Goal: Information Seeking & Learning: Learn about a topic

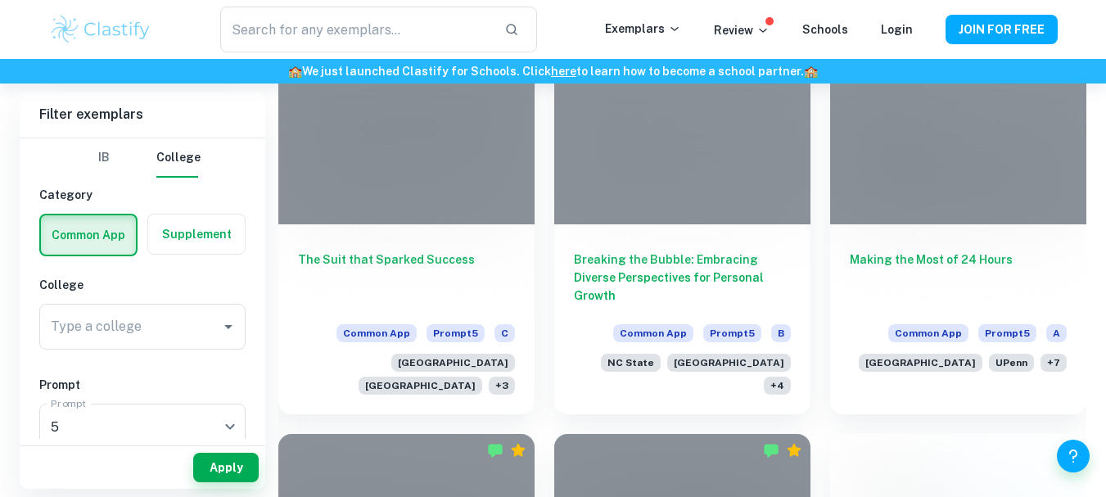
scroll to position [519, 0]
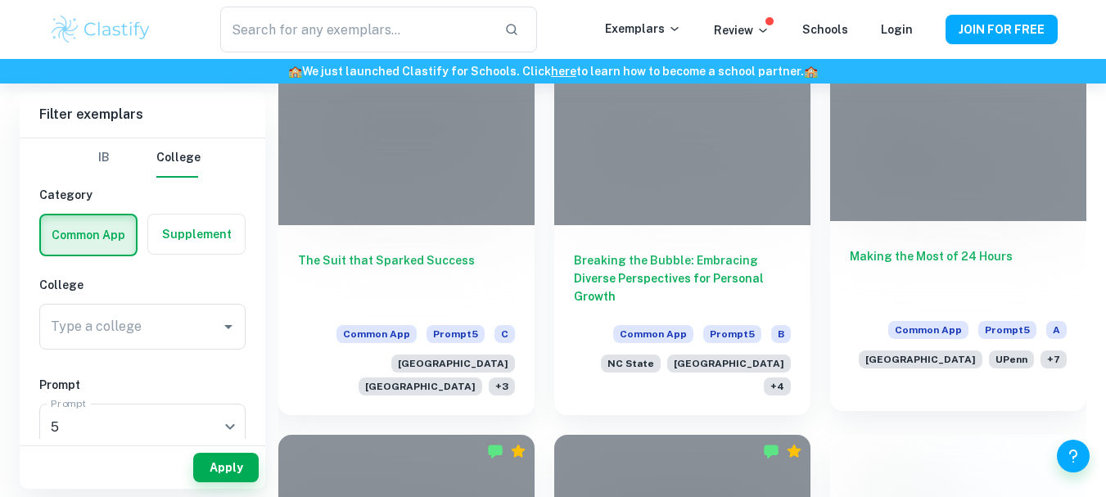
click at [935, 233] on div "Making the Most of 24 Hours Common App Prompt 5 A [GEOGRAPHIC_DATA] + 7" at bounding box center [958, 304] width 256 height 167
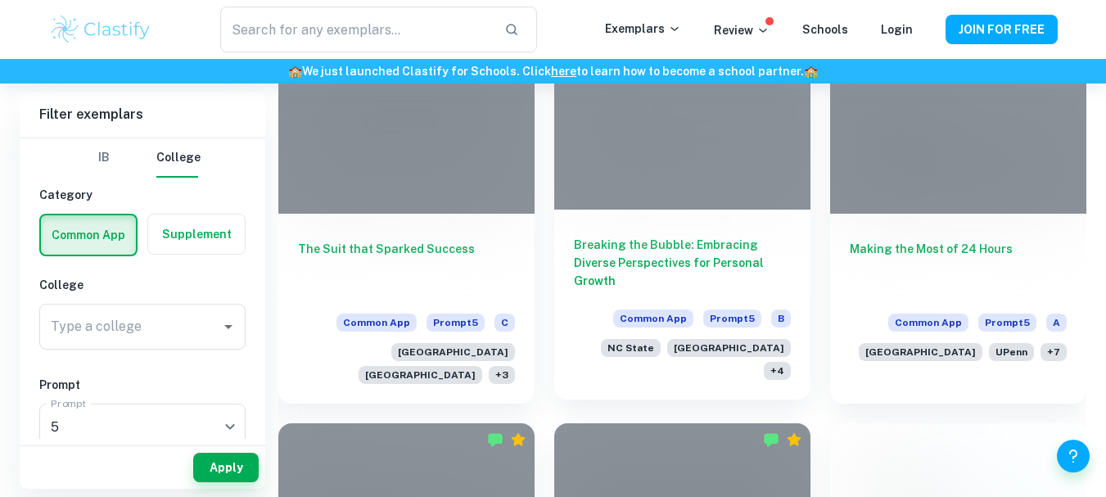
scroll to position [530, 0]
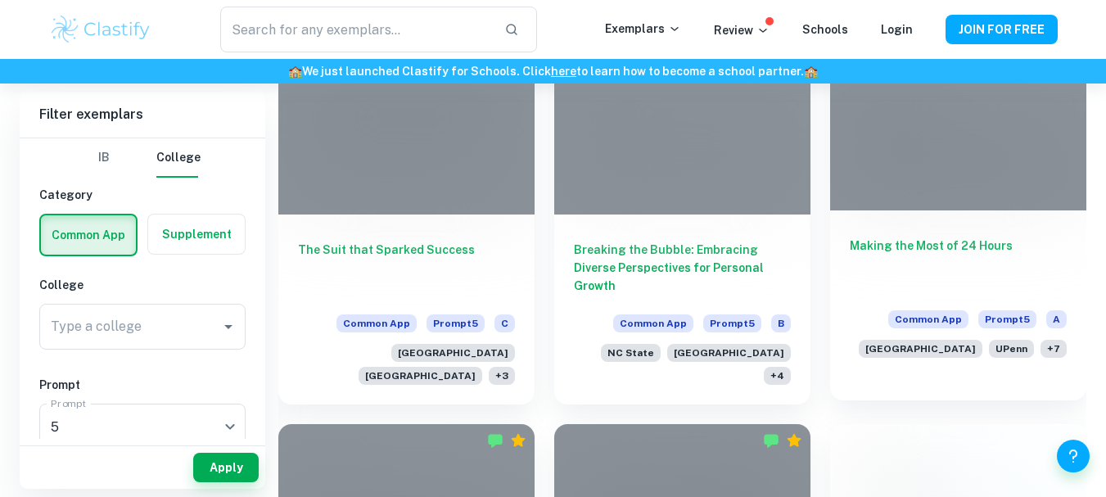
click at [1055, 348] on span "+ 7" at bounding box center [1053, 349] width 26 height 18
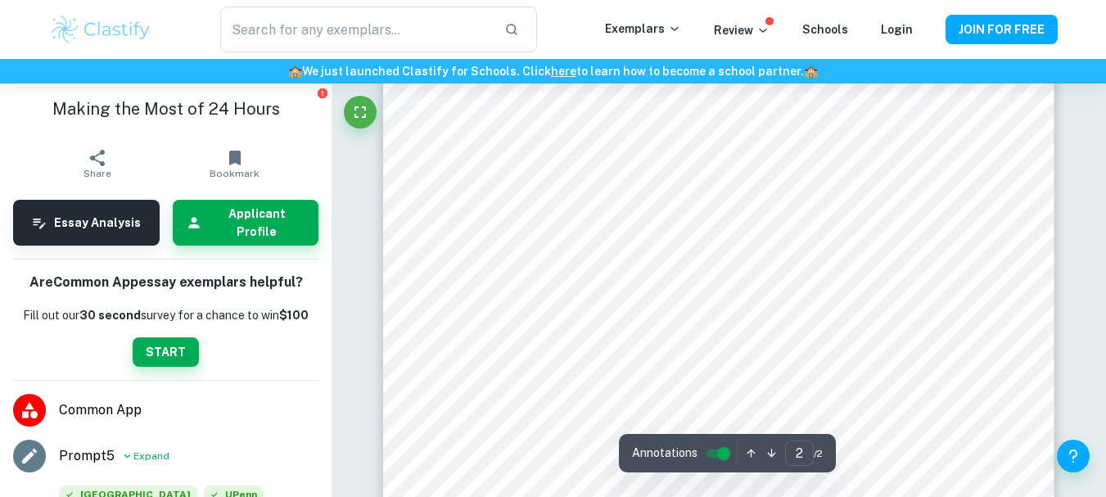
scroll to position [1287, 0]
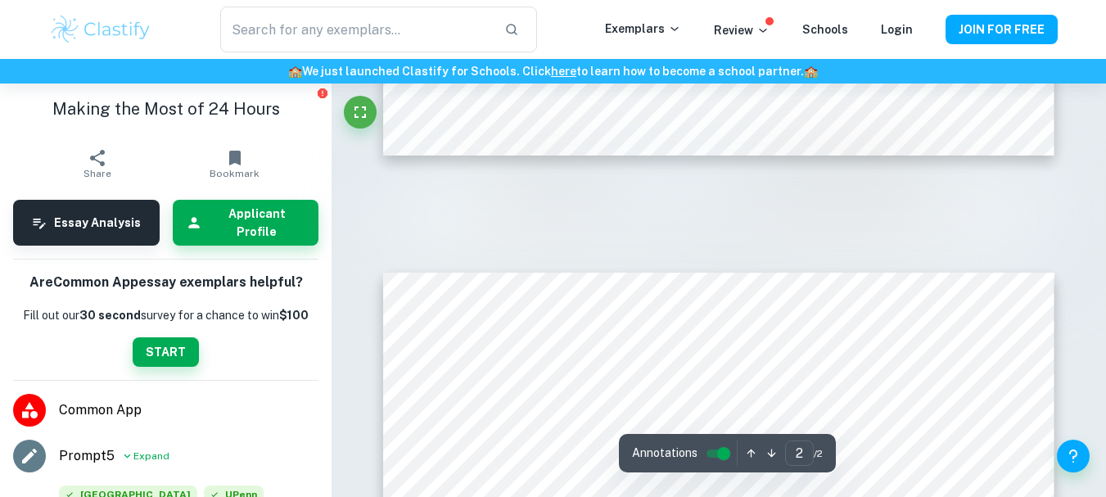
type input "1"
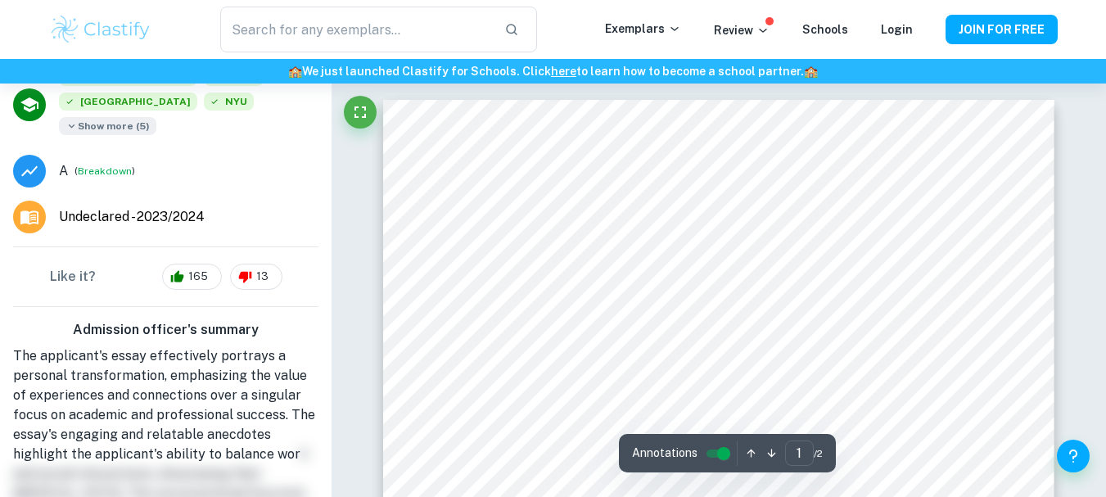
scroll to position [279, 0]
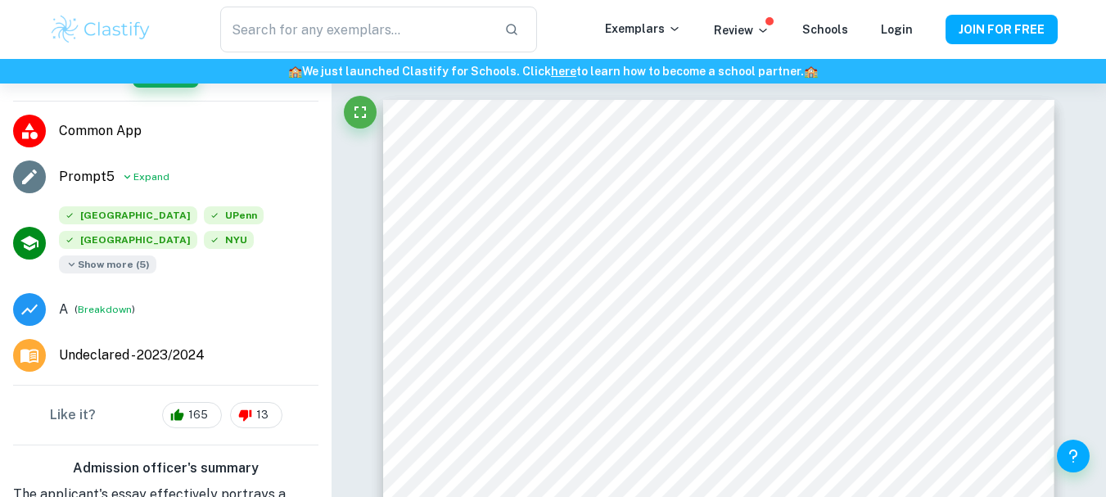
click at [156, 255] on span "Show more ( 5 )" at bounding box center [107, 264] width 97 height 18
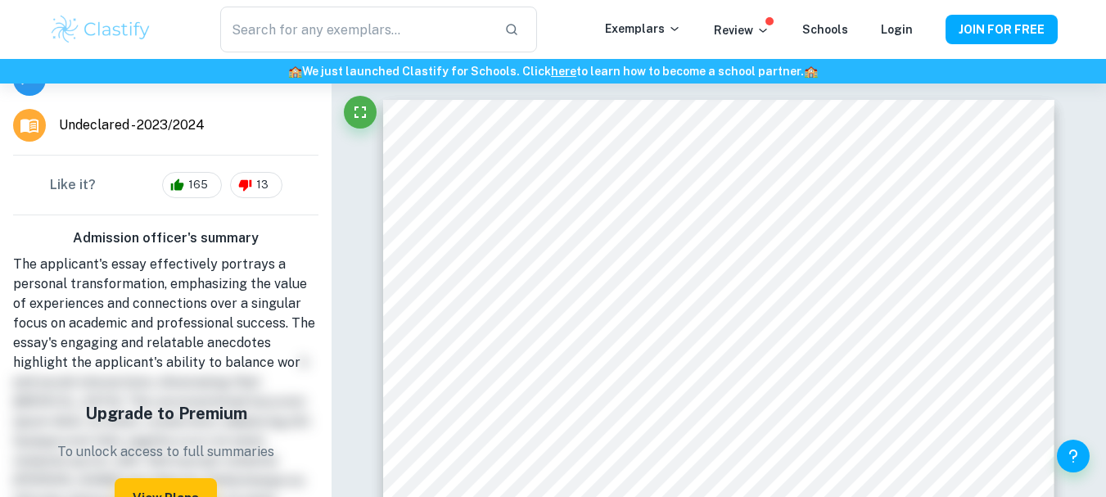
scroll to position [605, 0]
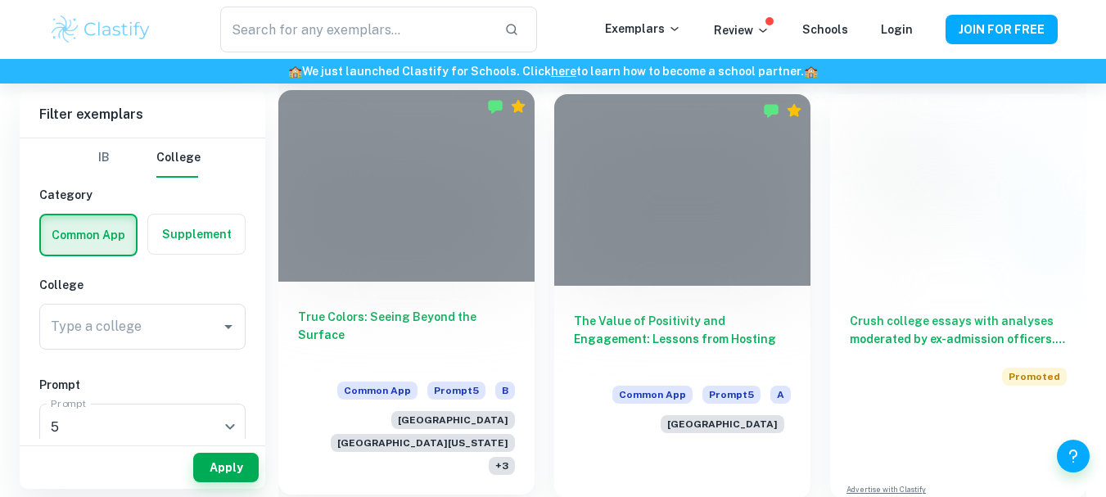
scroll to position [860, 0]
click at [464, 245] on div at bounding box center [406, 185] width 256 height 192
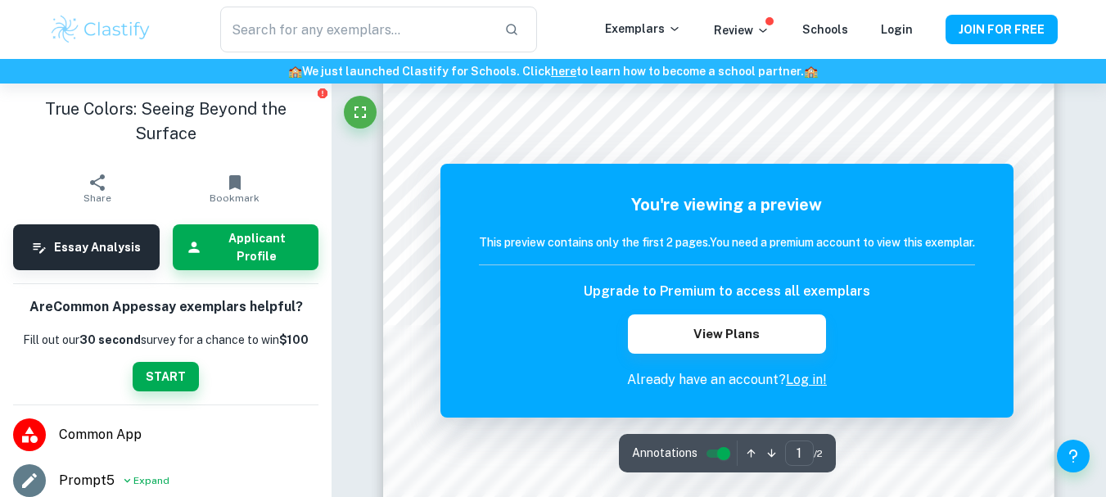
scroll to position [93, 0]
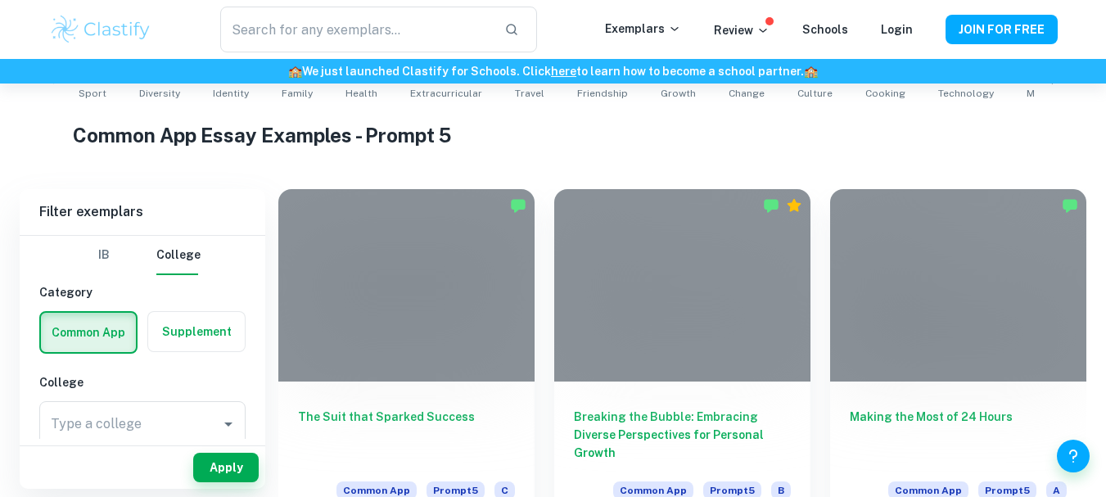
scroll to position [497, 0]
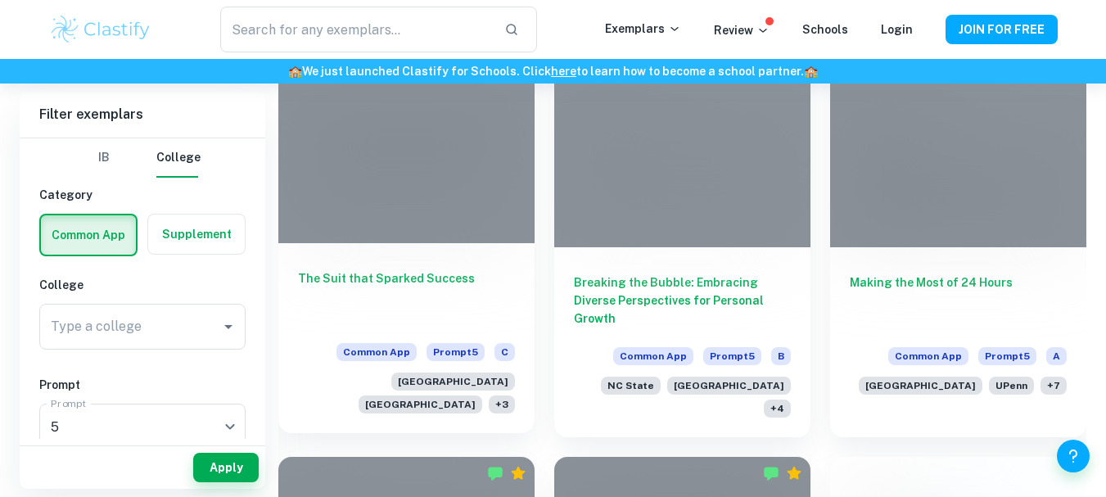
click at [401, 293] on h6 "The Suit that Sparked Success" at bounding box center [406, 296] width 217 height 54
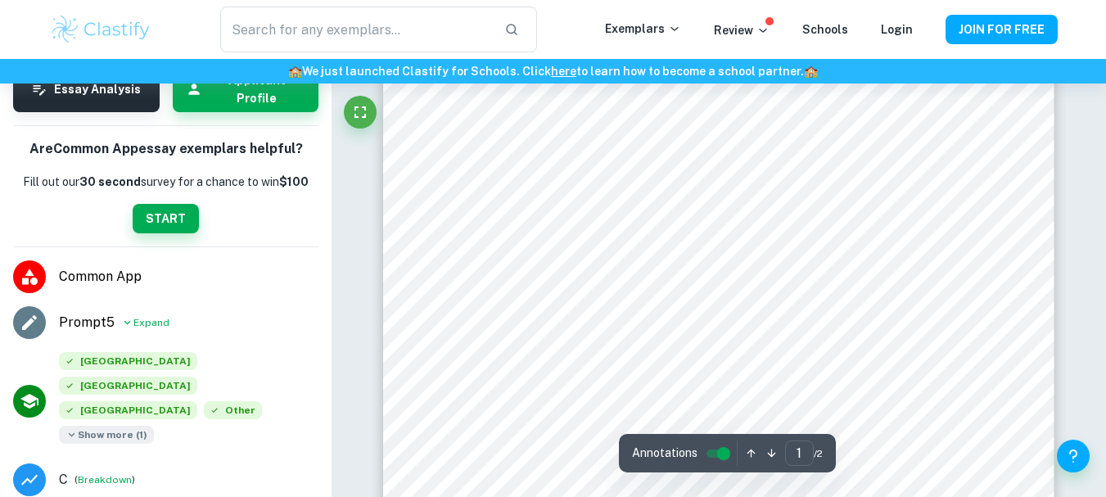
scroll to position [305, 0]
